Goal: Find specific page/section

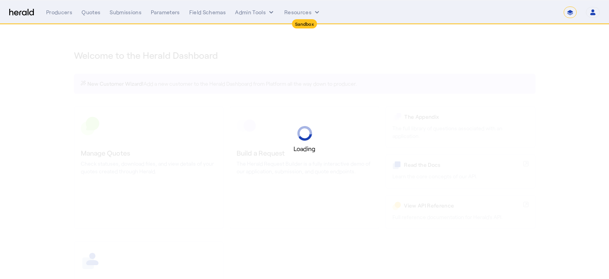
select select "*******"
select select "pfm_2v8p_herald_api"
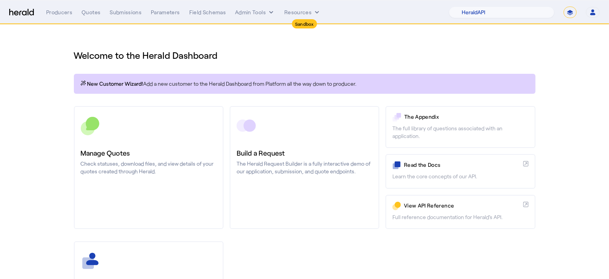
click at [248, 17] on div "Producers Quotes Submissions Parameters Field Schemas Admin Tools Resources 1Fo…" at bounding box center [322, 13] width 553 height 12
click at [262, 15] on button "Admin Tools" at bounding box center [255, 12] width 40 height 8
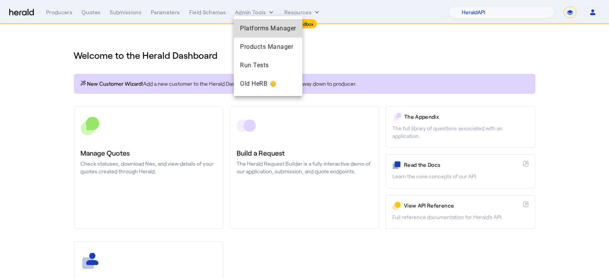
click at [275, 34] on div "Platforms Manager" at bounding box center [268, 28] width 68 height 18
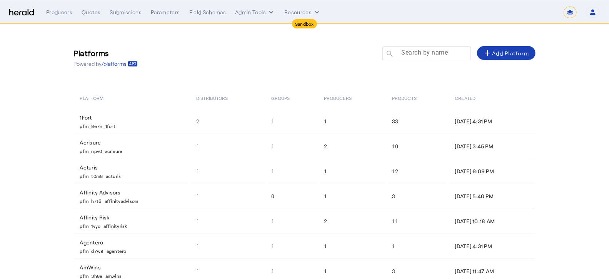
click at [403, 55] on input "Search by name" at bounding box center [429, 52] width 69 height 9
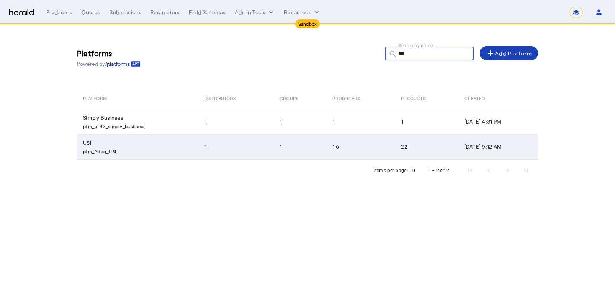
type input "***"
click at [157, 150] on p "pfm_26eq_USI" at bounding box center [139, 150] width 112 height 8
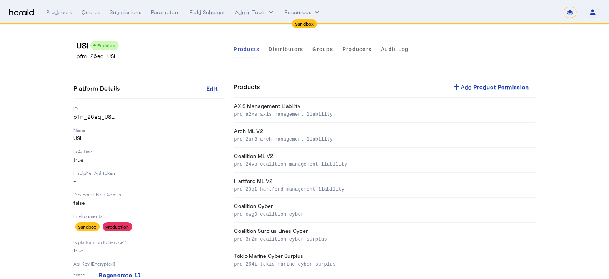
drag, startPoint x: 130, startPoint y: 58, endPoint x: 78, endPoint y: 58, distance: 51.5
copy p "pfm_26eq_USI"
click at [90, 56] on p "pfm_26eq_USI" at bounding box center [152, 56] width 151 height 8
